Goal: Task Accomplishment & Management: Use online tool/utility

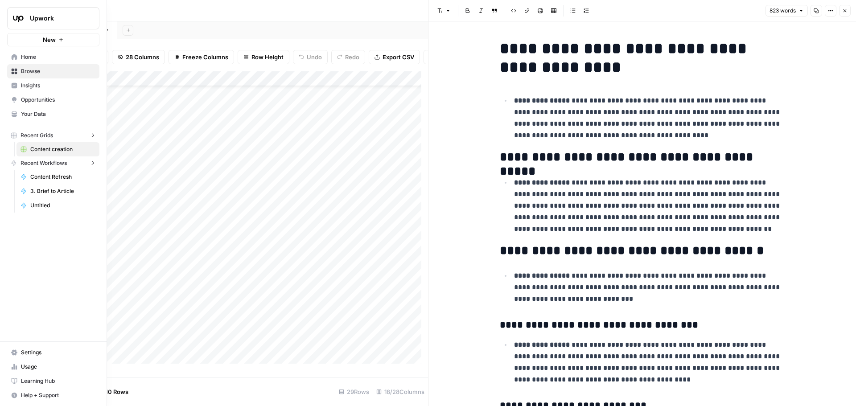
click at [17, 19] on img "Workspace: Upwork" at bounding box center [18, 18] width 16 height 16
click at [57, 82] on span "September Cohort" at bounding box center [86, 81] width 118 height 9
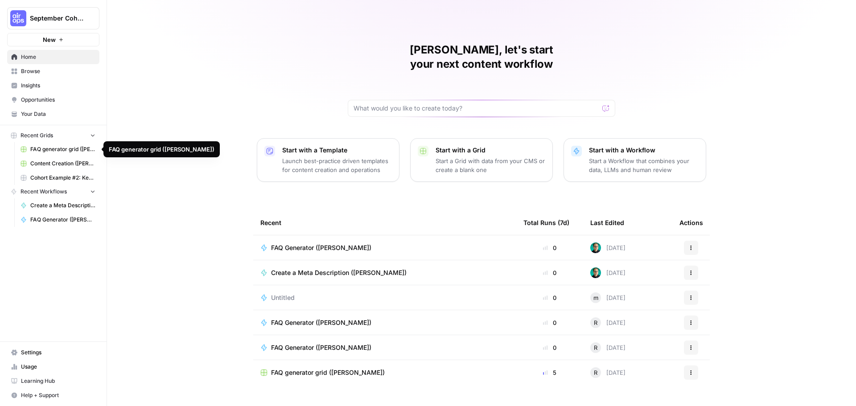
click at [65, 151] on span "FAQ generator grid (Rob M)" at bounding box center [62, 149] width 65 height 8
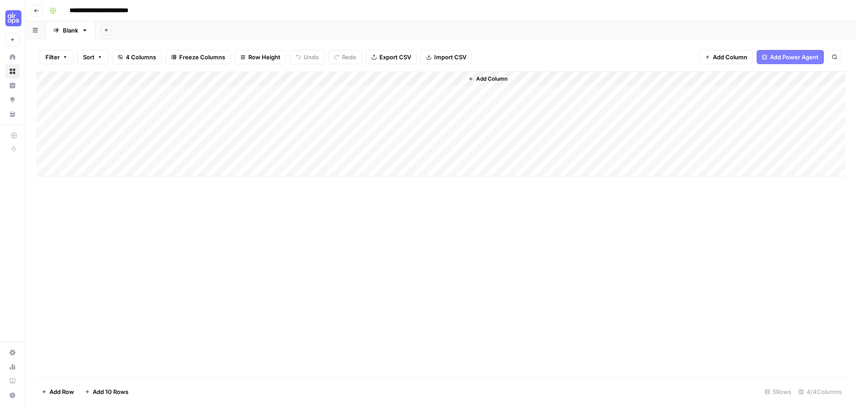
click at [37, 10] on icon "button" at bounding box center [36, 10] width 5 height 5
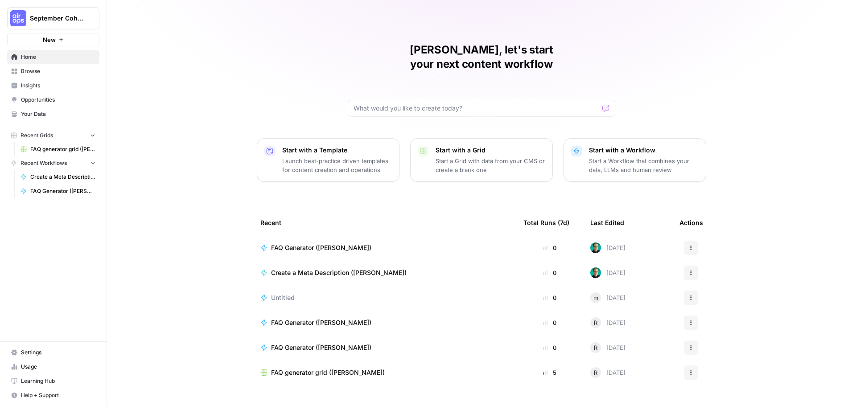
click at [41, 71] on span "Browse" at bounding box center [58, 71] width 74 height 8
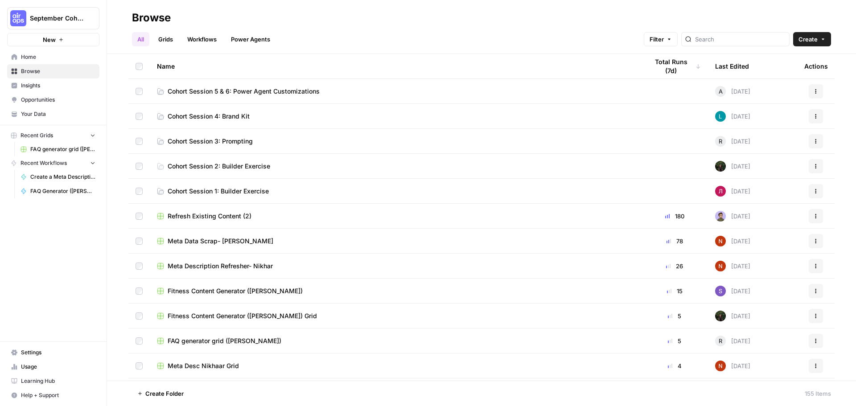
click at [273, 190] on link "Cohort Session 1: Builder Exercise" at bounding box center [395, 191] width 477 height 9
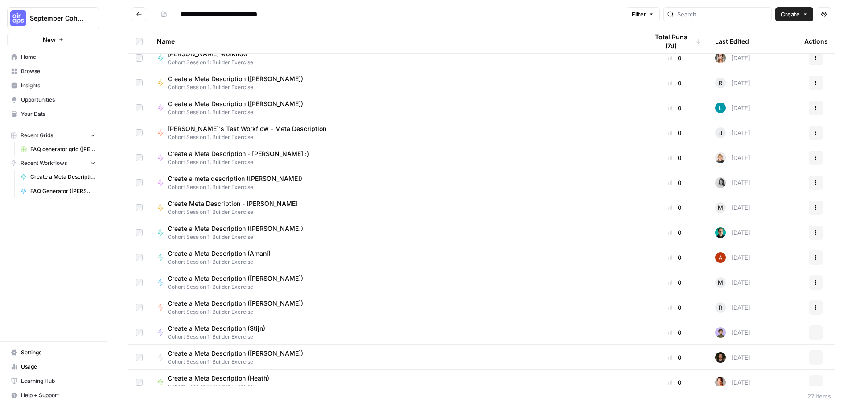
scroll to position [233, 0]
click at [371, 239] on div "Create a Meta Description (Robert) Cohort Session 1: Builder Exercise" at bounding box center [395, 233] width 477 height 17
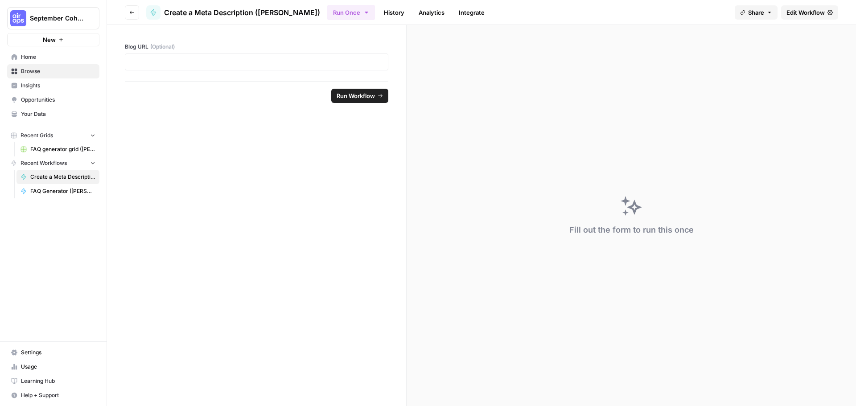
click at [356, 99] on span "Run Workflow" at bounding box center [355, 95] width 38 height 9
click at [843, 367] on icon "close" at bounding box center [843, 368] width 6 height 7
click at [204, 11] on span "Create a Meta Description (Robert)" at bounding box center [242, 12] width 156 height 11
click at [793, 15] on span "Edit Workflow" at bounding box center [805, 12] width 38 height 9
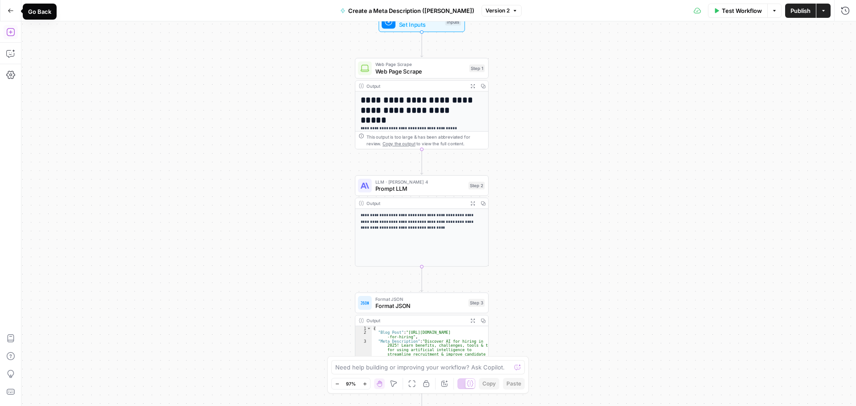
click at [4, 34] on button "Add Steps" at bounding box center [11, 32] width 14 height 14
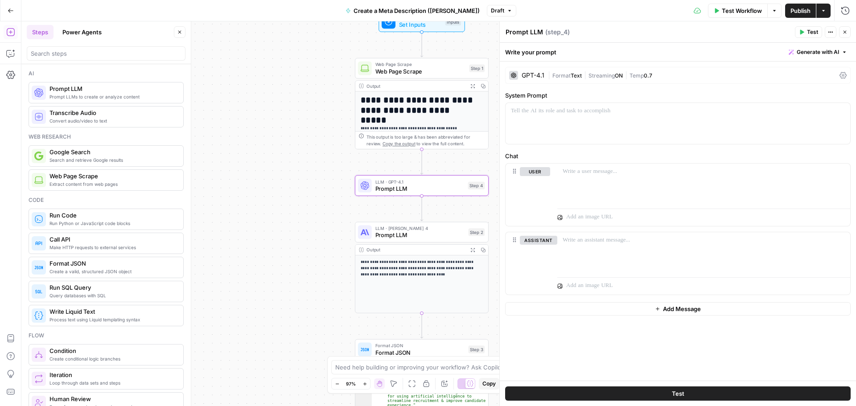
click at [828, 34] on icon "button" at bounding box center [830, 31] width 5 height 5
click at [799, 74] on span "Delete Step" at bounding box center [803, 71] width 43 height 9
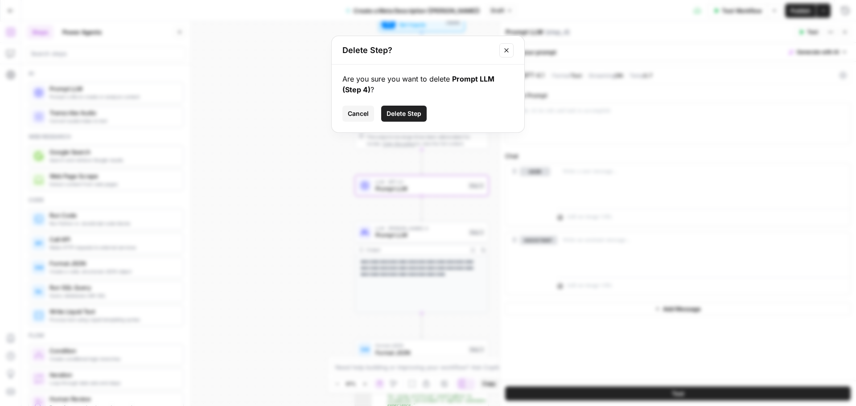
click at [410, 110] on span "Delete Step" at bounding box center [403, 113] width 35 height 9
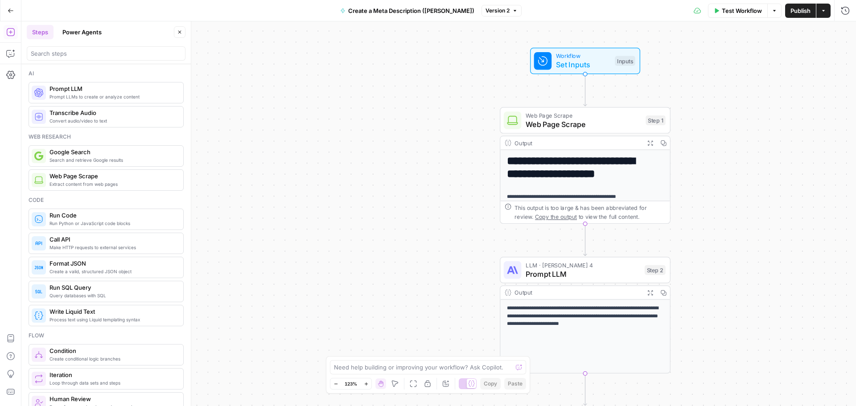
drag, startPoint x: 626, startPoint y: 237, endPoint x: 713, endPoint y: 302, distance: 109.0
click at [713, 302] on div "**********" at bounding box center [438, 213] width 834 height 385
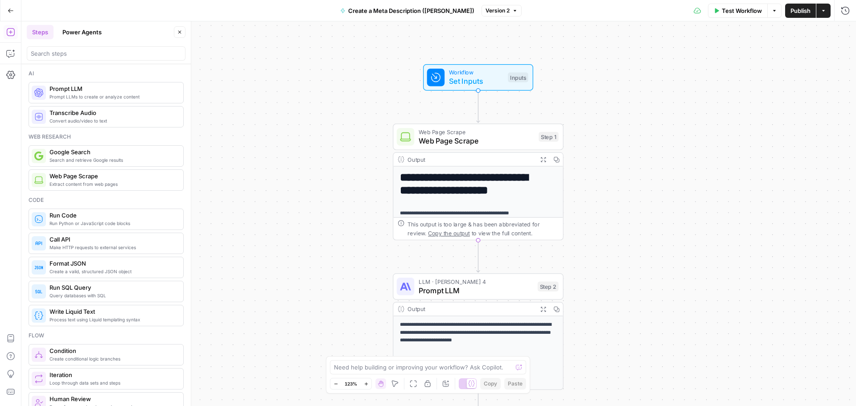
drag, startPoint x: 725, startPoint y: 225, endPoint x: 626, endPoint y: 240, distance: 100.8
click at [626, 240] on div "**********" at bounding box center [438, 213] width 834 height 385
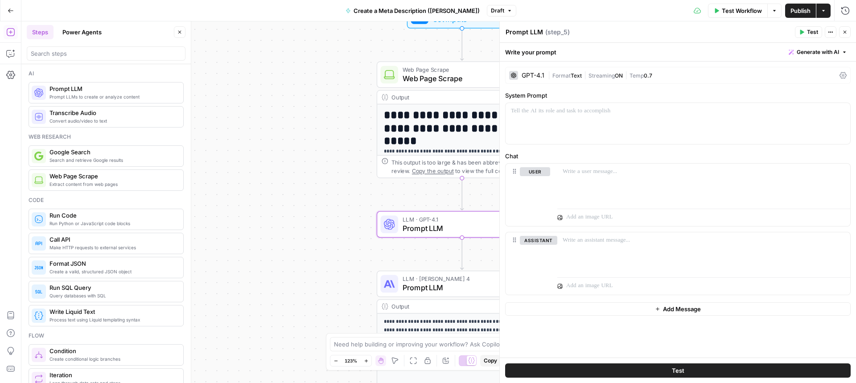
click at [842, 31] on icon "button" at bounding box center [844, 31] width 5 height 5
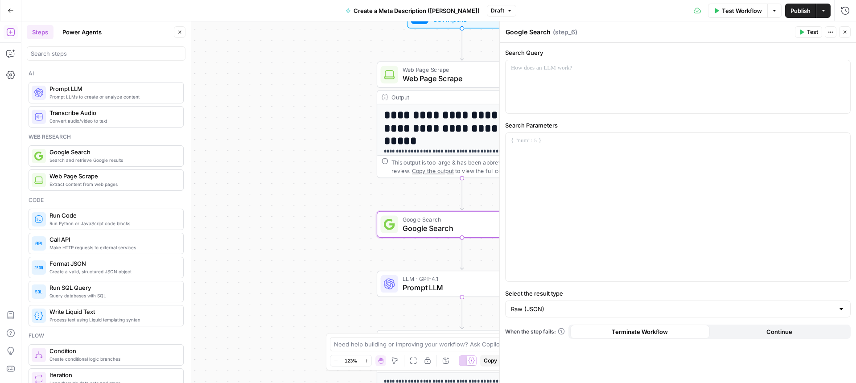
click at [842, 30] on icon "button" at bounding box center [844, 31] width 5 height 5
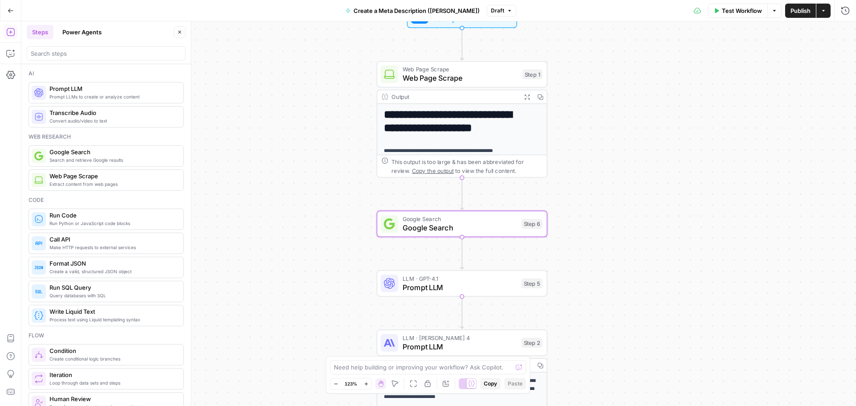
drag, startPoint x: 478, startPoint y: 230, endPoint x: 480, endPoint y: 205, distance: 25.1
click at [478, 230] on span "Google Search" at bounding box center [459, 227] width 115 height 11
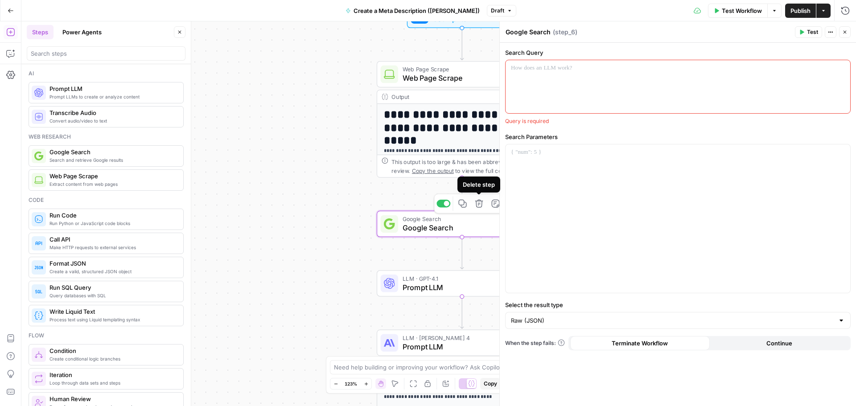
click at [480, 205] on icon "button" at bounding box center [479, 203] width 9 height 9
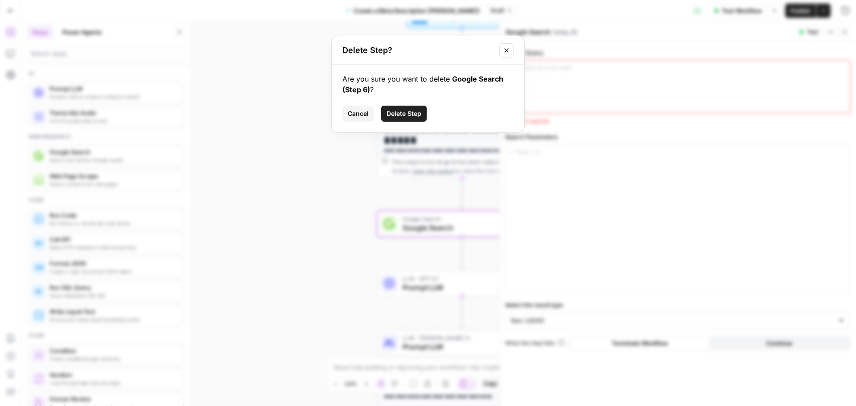
click at [416, 116] on span "Delete Step" at bounding box center [403, 113] width 35 height 9
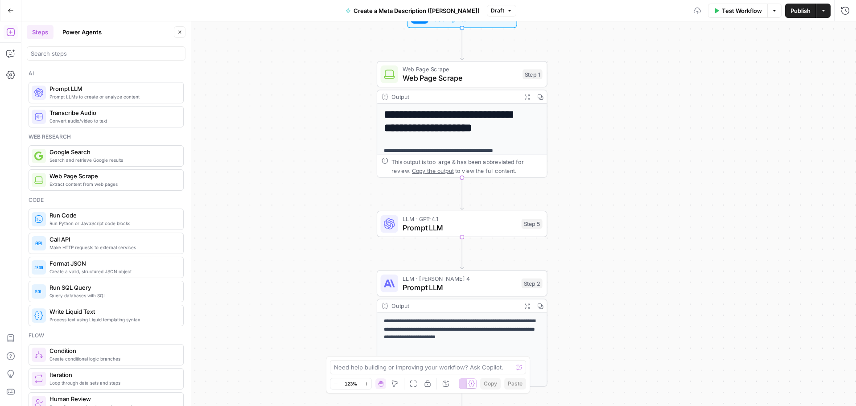
click at [479, 231] on span "Prompt LLM" at bounding box center [459, 227] width 115 height 11
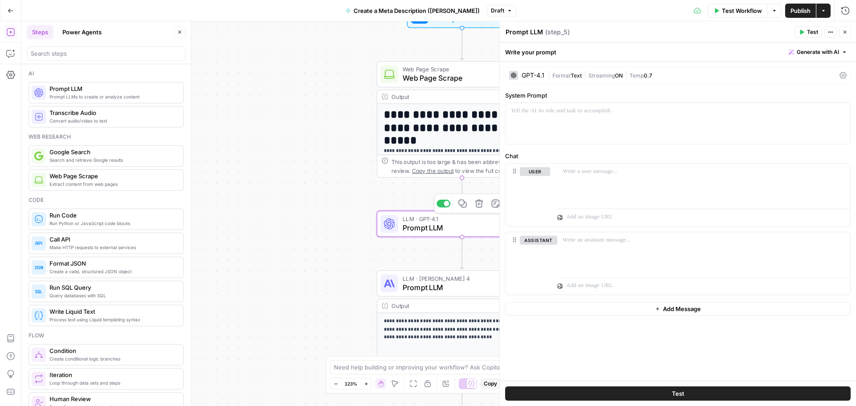
click at [479, 205] on icon "button" at bounding box center [479, 204] width 8 height 8
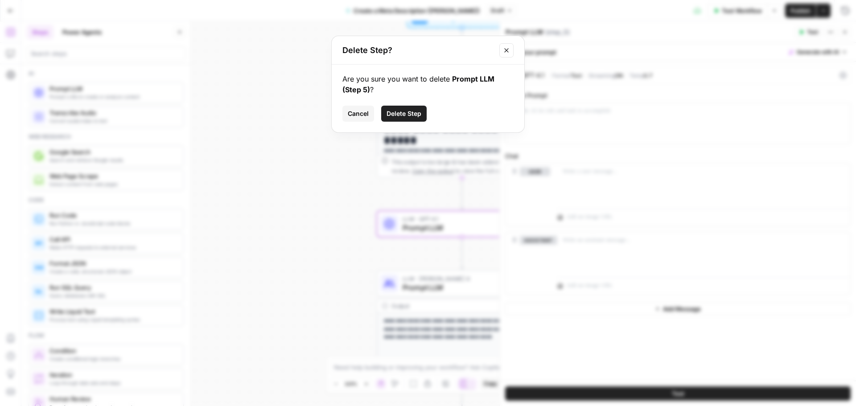
click at [413, 112] on span "Delete Step" at bounding box center [403, 113] width 35 height 9
